Goal: Communication & Community: Connect with others

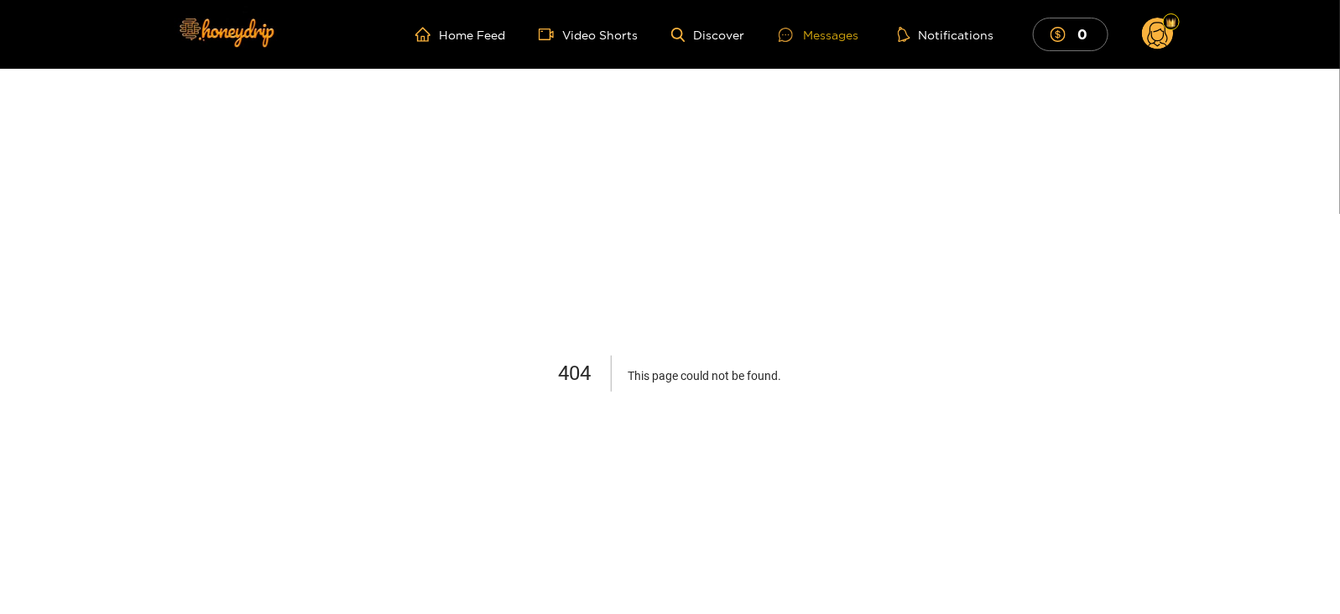
click at [822, 35] on div "Messages" at bounding box center [819, 34] width 81 height 19
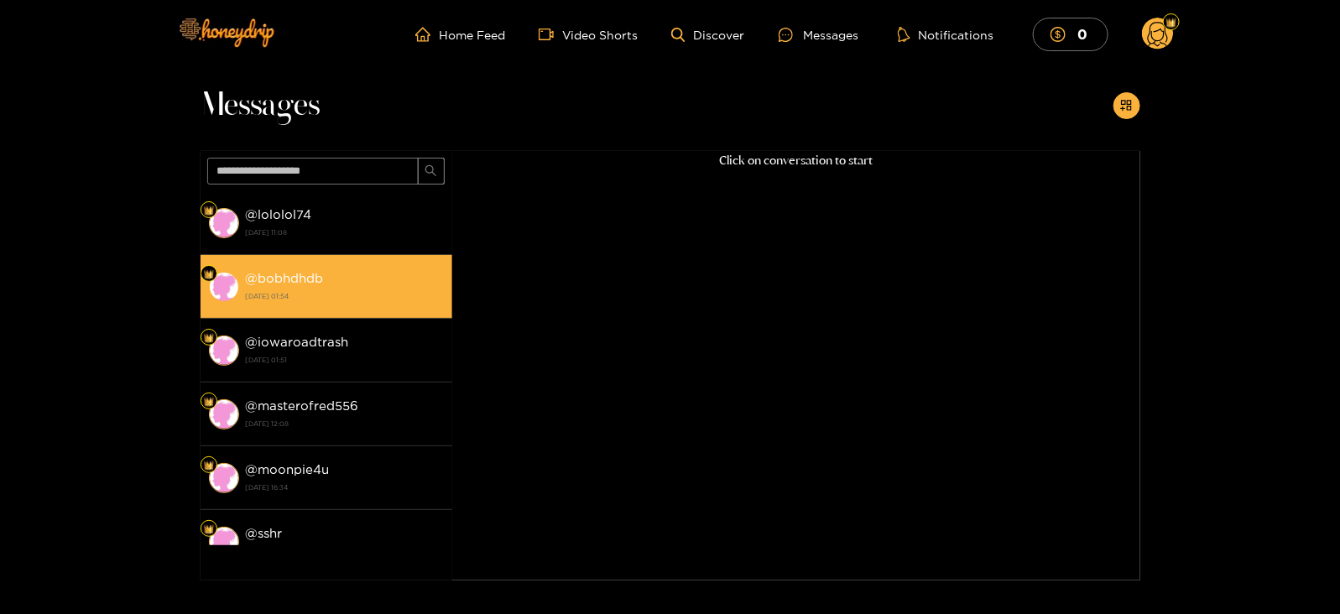
click at [392, 274] on div "@ bobhdhdb [DATE] 01:54" at bounding box center [345, 287] width 198 height 38
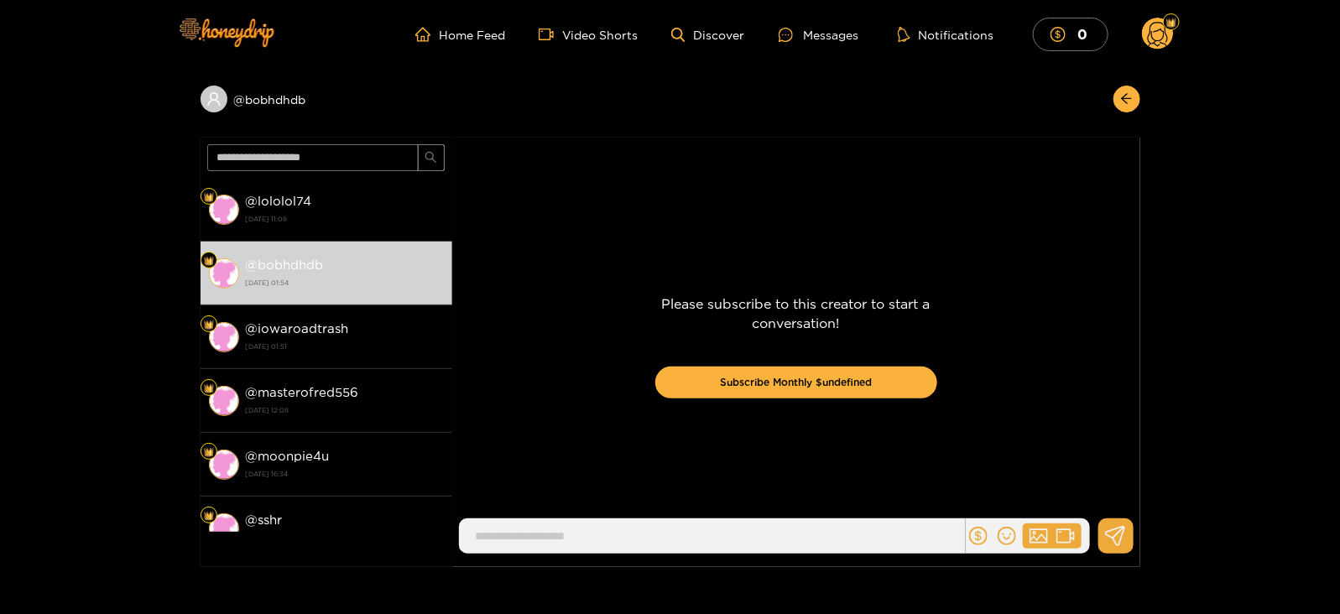
click at [1155, 44] on icon at bounding box center [1158, 36] width 20 height 29
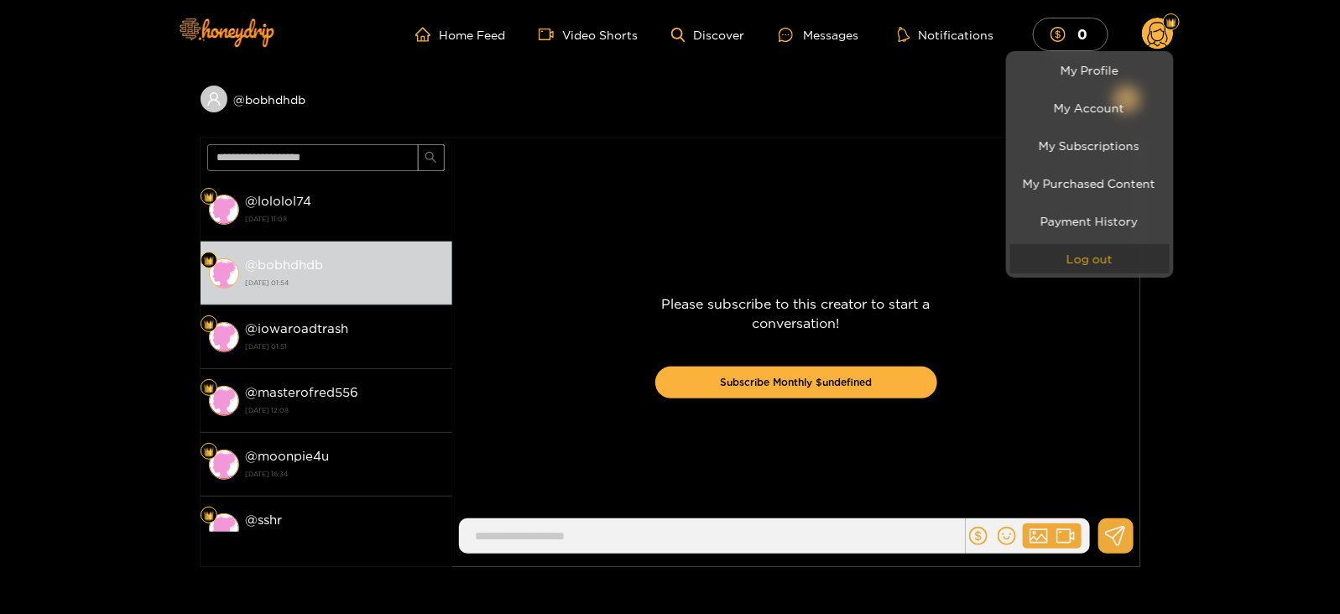
click at [1083, 259] on button "Log out" at bounding box center [1090, 258] width 159 height 29
